Goal: Task Accomplishment & Management: Use online tool/utility

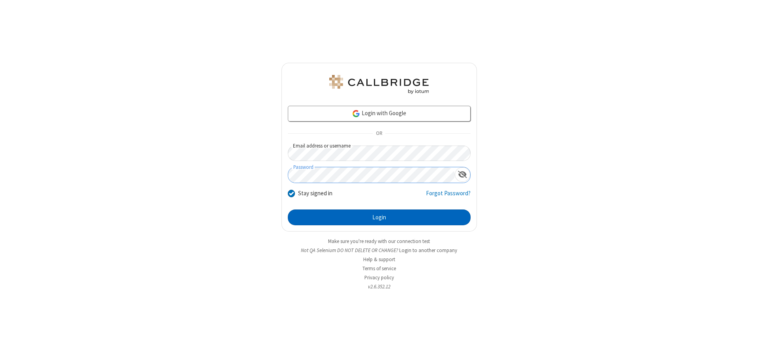
click at [379, 218] on button "Login" at bounding box center [379, 218] width 183 height 16
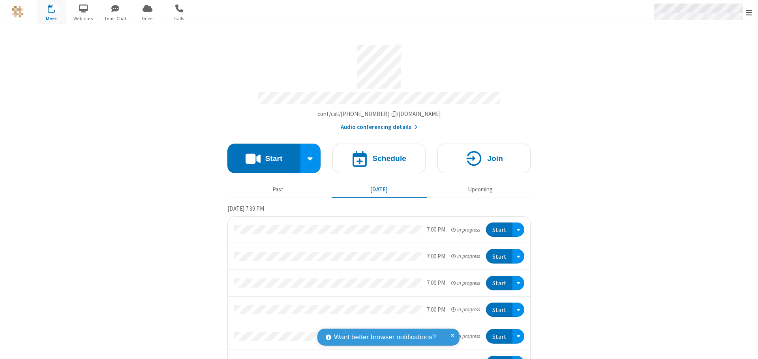
click at [749, 12] on span "Open menu" at bounding box center [749, 13] width 6 height 8
click at [147, 18] on span "Drive" at bounding box center [148, 18] width 30 height 7
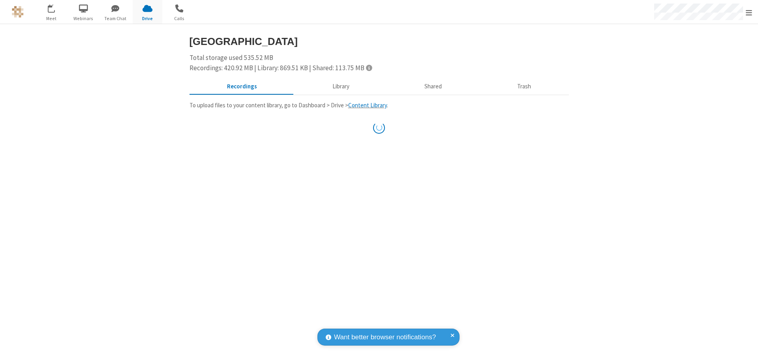
click at [340, 86] on button "Library" at bounding box center [341, 86] width 92 height 15
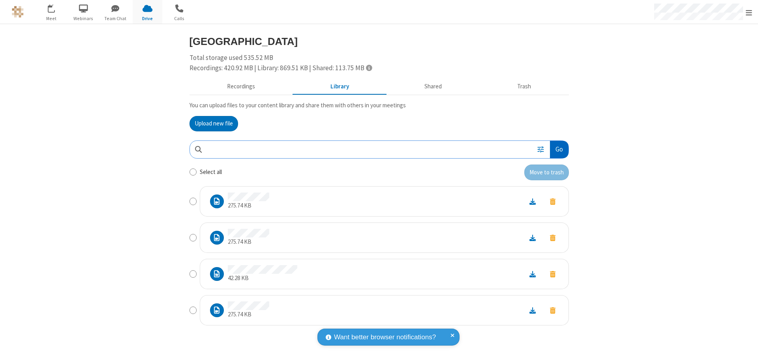
click at [559, 149] on button "Go" at bounding box center [559, 150] width 18 height 18
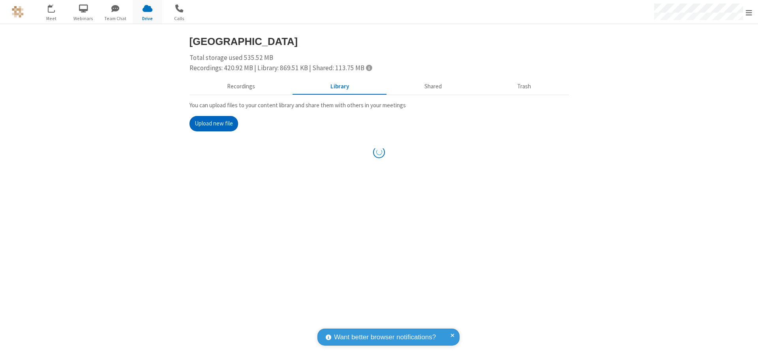
click at [214, 124] on button "Upload new file" at bounding box center [214, 124] width 49 height 16
